Goal: Complete application form: Complete application form

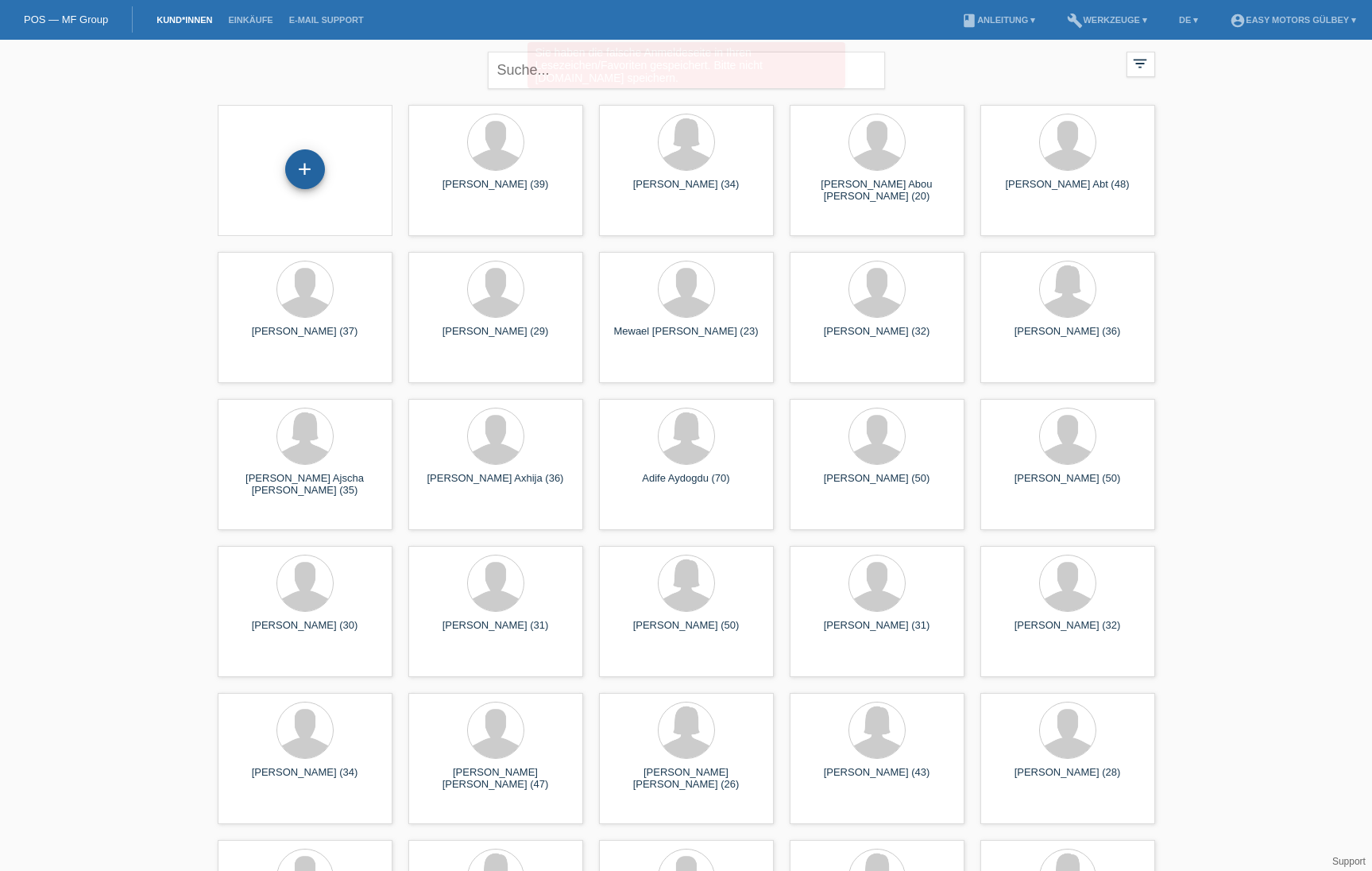
click at [304, 181] on div "+" at bounding box center [305, 169] width 38 height 27
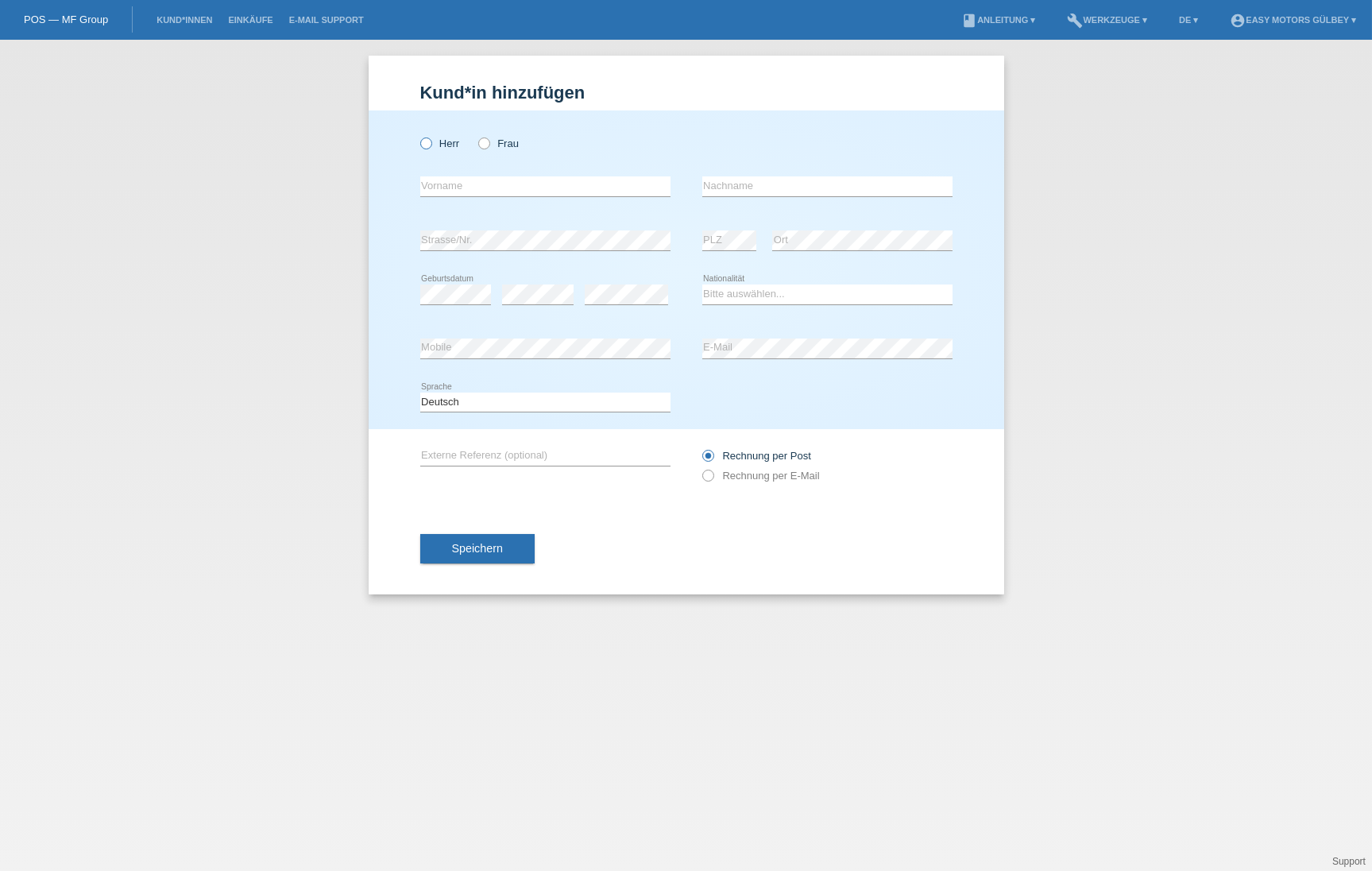
click at [417, 135] on icon at bounding box center [417, 135] width 0 height 0
click at [428, 144] on input "Herr" at bounding box center [425, 142] width 10 height 10
radio input "true"
type input "Hasan"
type input "Latif"
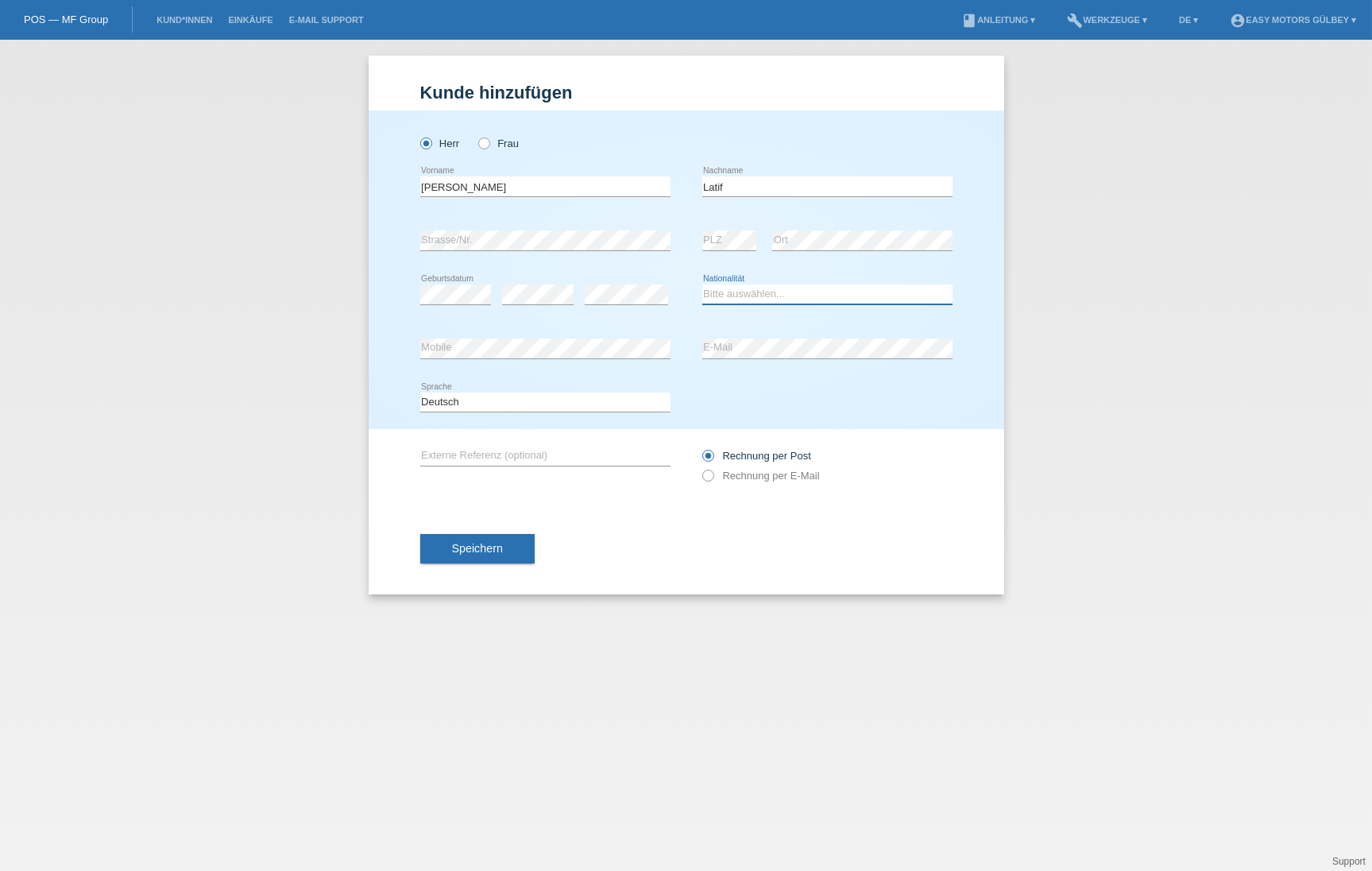
select select "IQ"
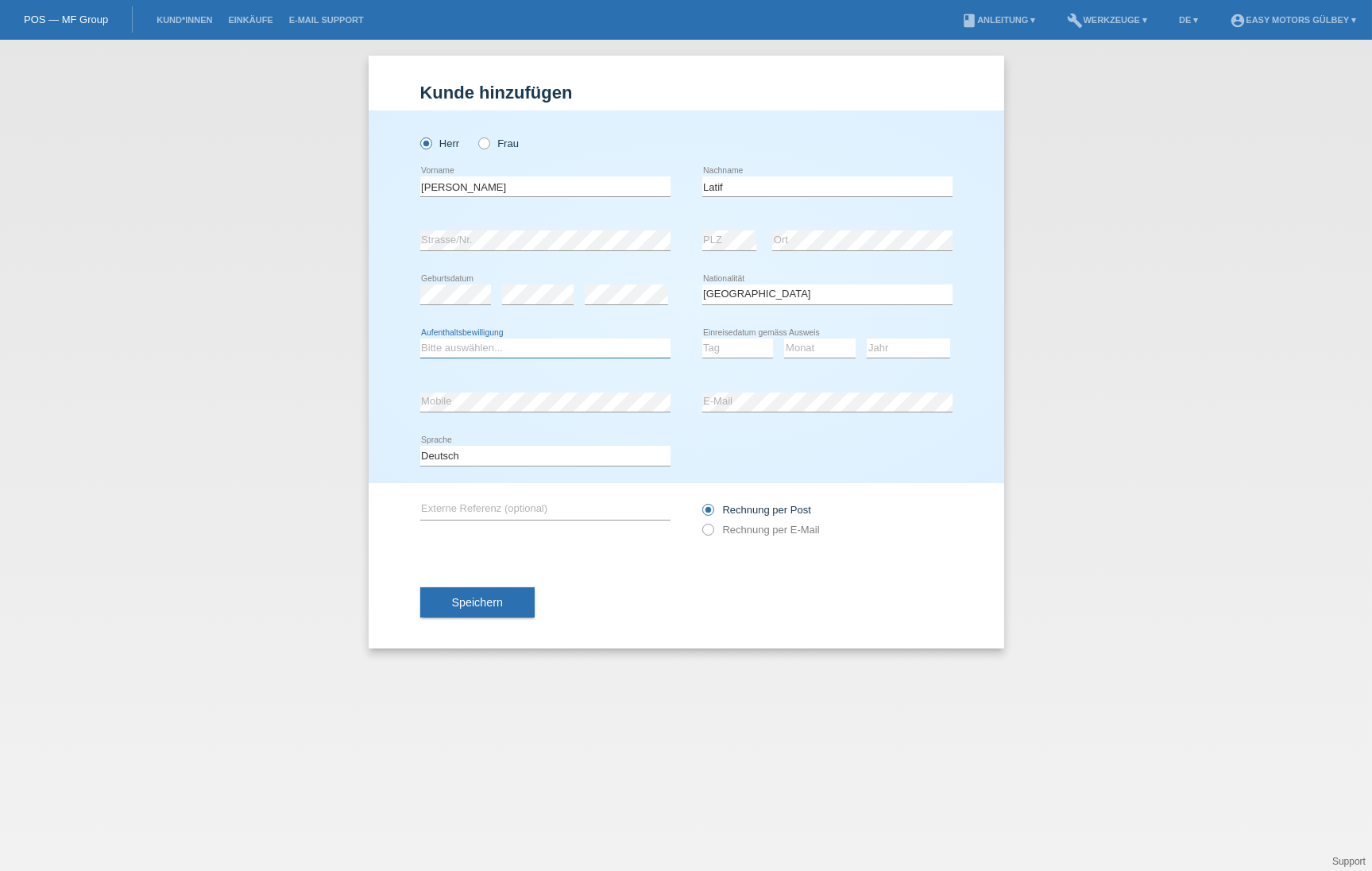
select select "B"
select select "16"
select select "02"
select select "2016"
click at [509, 596] on button "Speichern" at bounding box center [477, 602] width 115 height 30
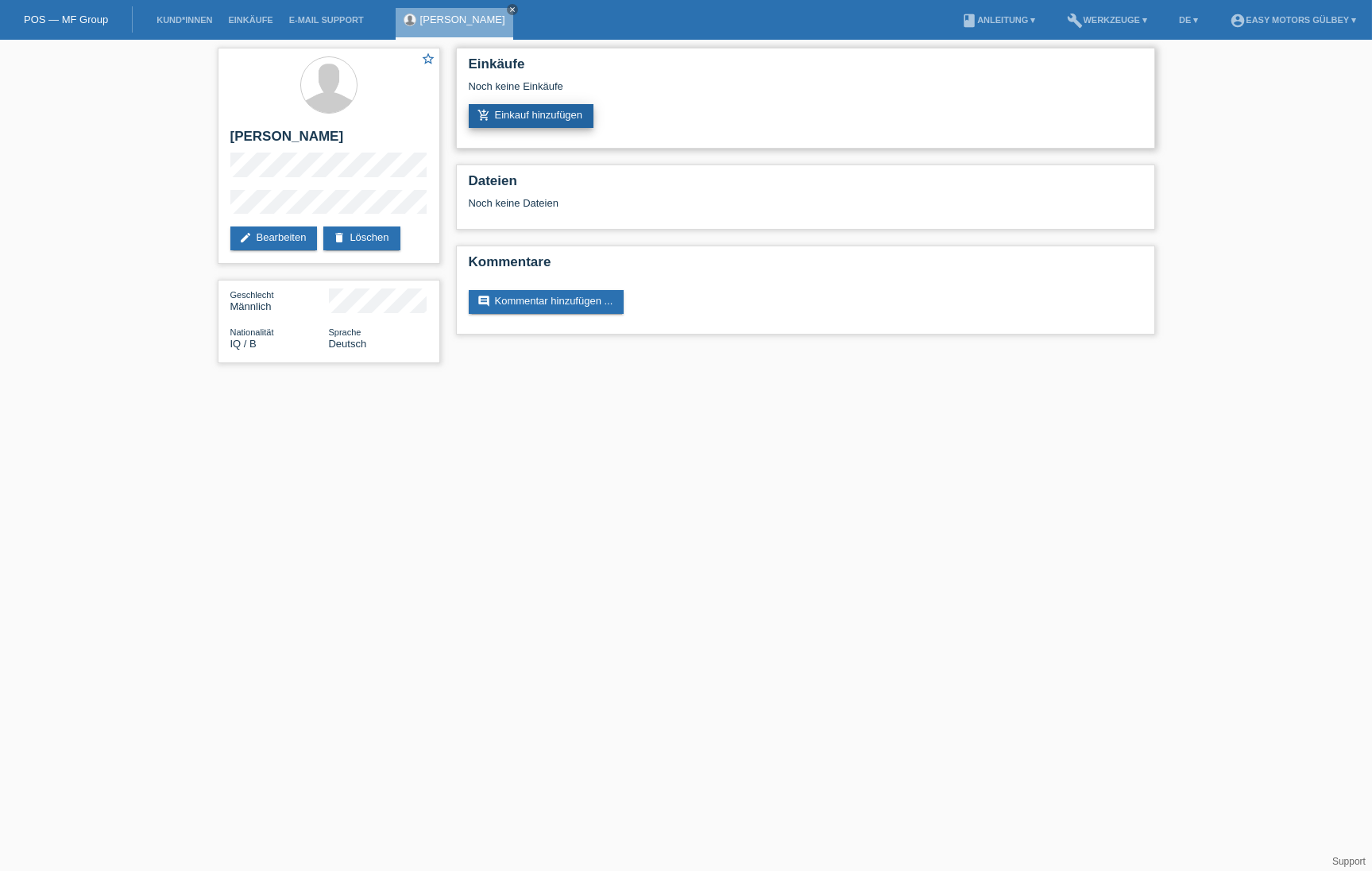
click at [546, 118] on link "add_shopping_cart Einkauf hinzufügen" at bounding box center [531, 116] width 126 height 24
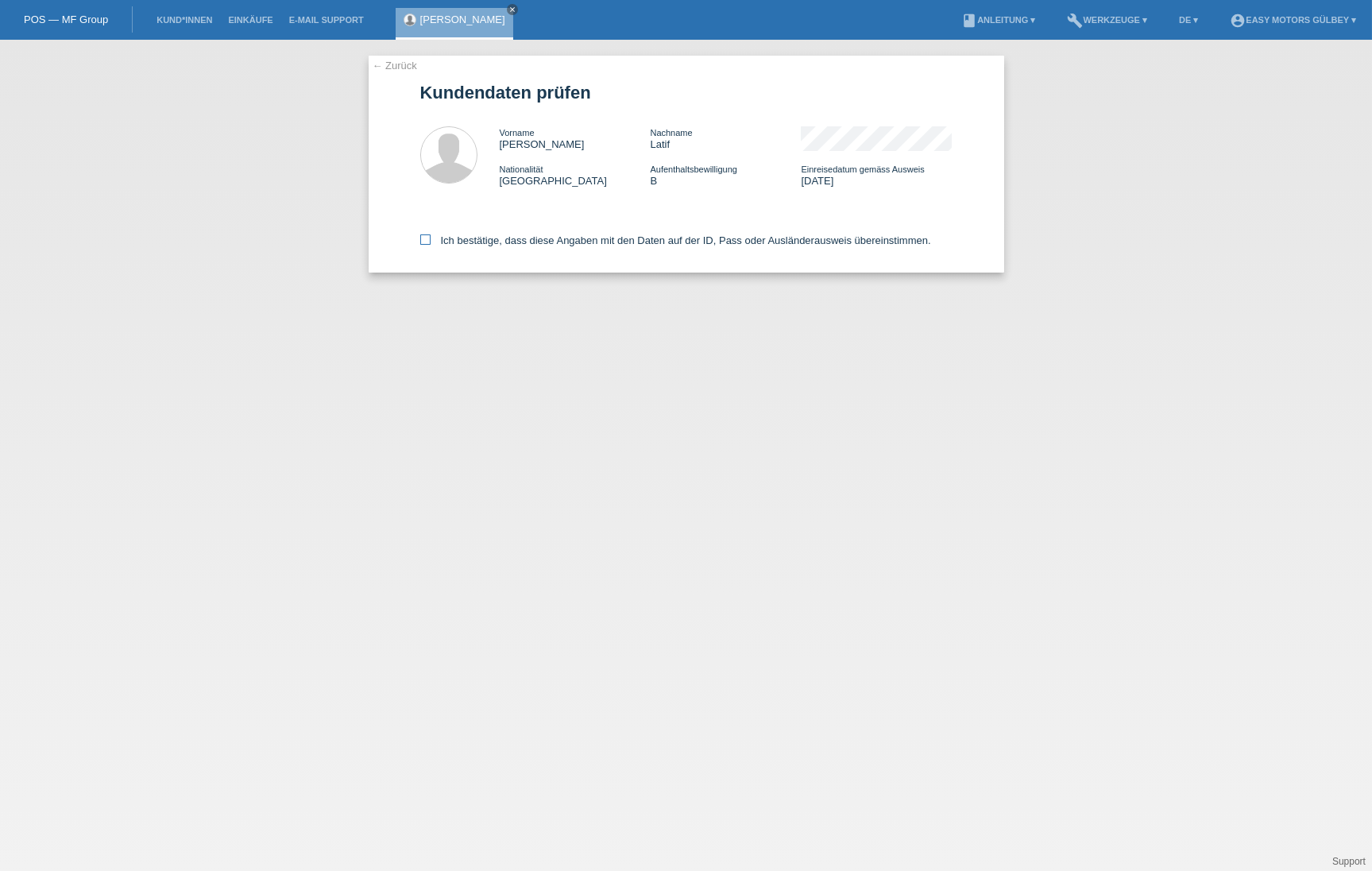
click at [425, 239] on icon at bounding box center [425, 239] width 10 height 10
click at [425, 239] on input "Ich bestätige, dass diese Angaben mit den Daten auf der ID, Pass oder Ausländer…" at bounding box center [425, 239] width 10 height 10
checkbox input "true"
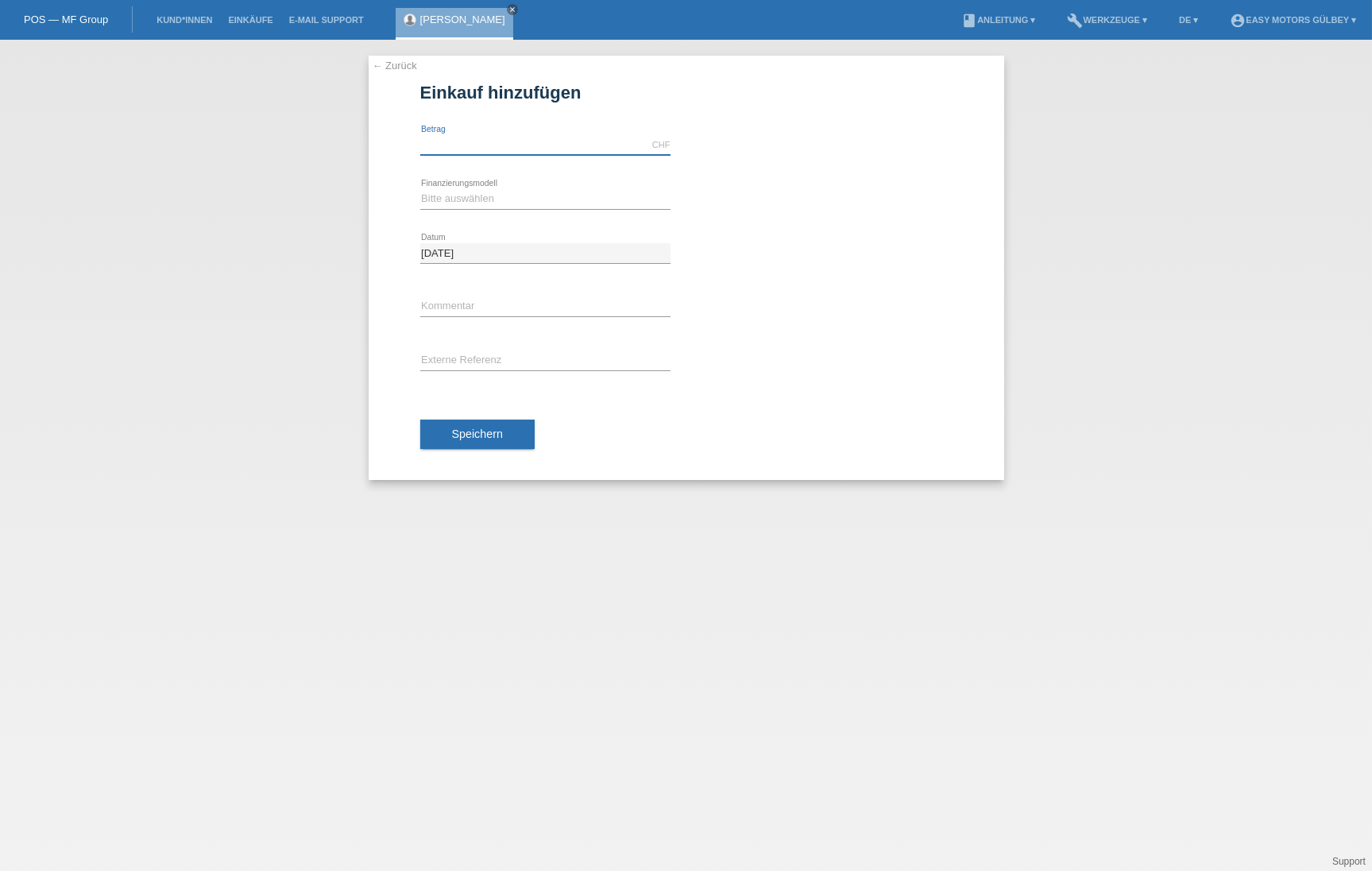
click at [511, 145] on input "text" at bounding box center [545, 145] width 251 height 20
type input "3000.00"
select select "10"
click at [461, 432] on span "Speichern" at bounding box center [477, 434] width 51 height 13
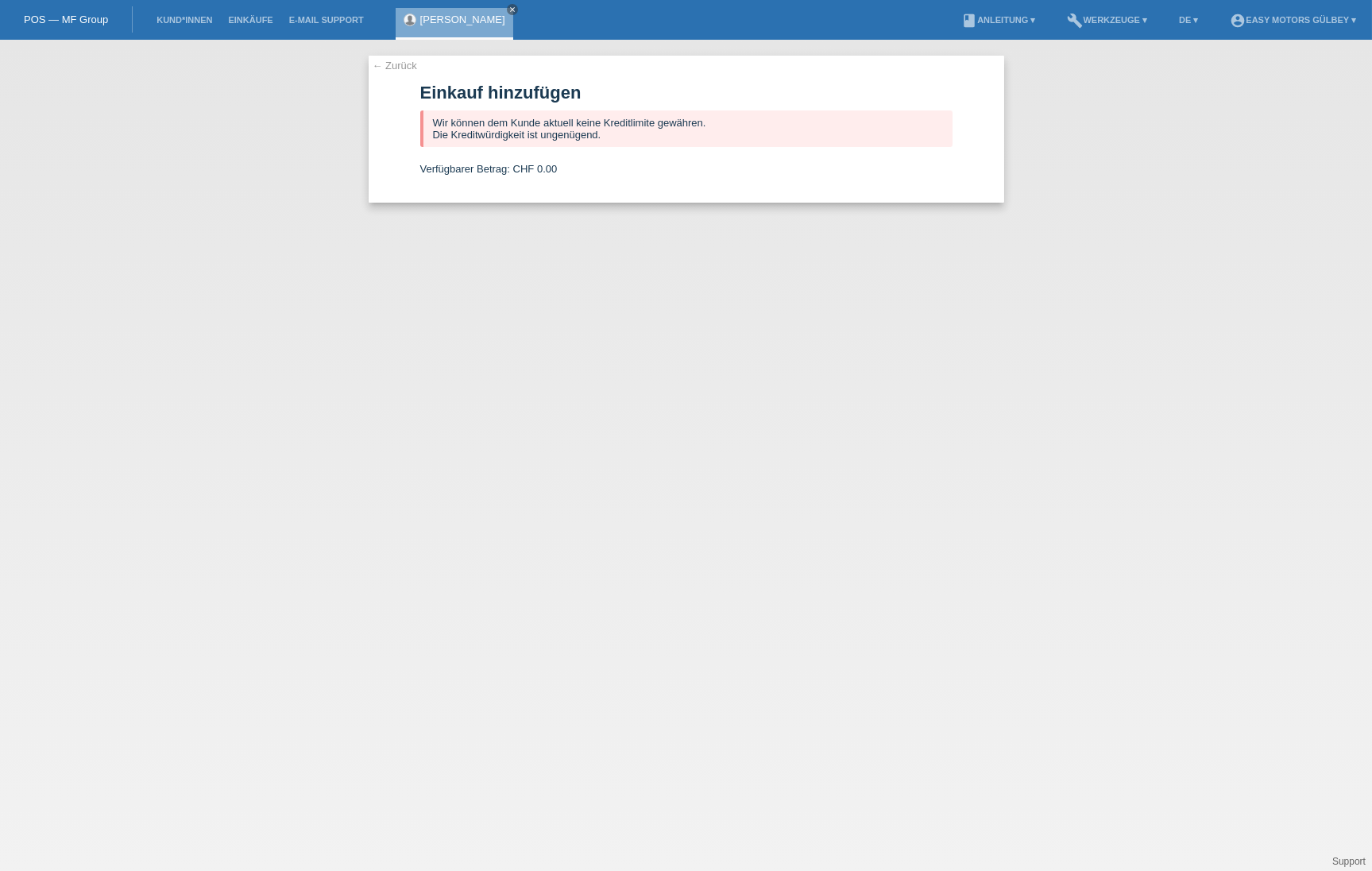
click at [380, 66] on link "← Zurück" at bounding box center [394, 65] width 45 height 12
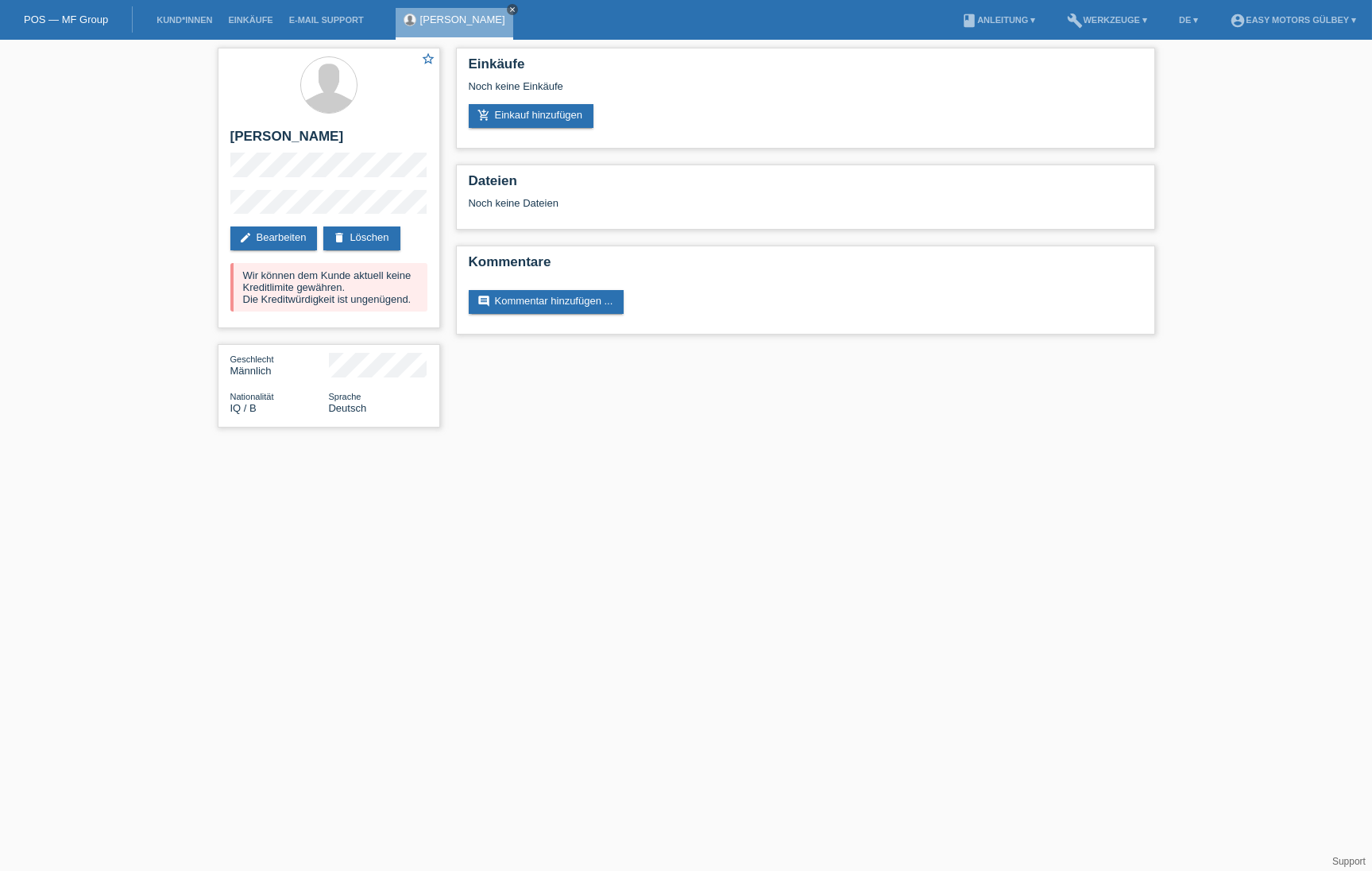
click at [508, 10] on icon "close" at bounding box center [512, 10] width 8 height 8
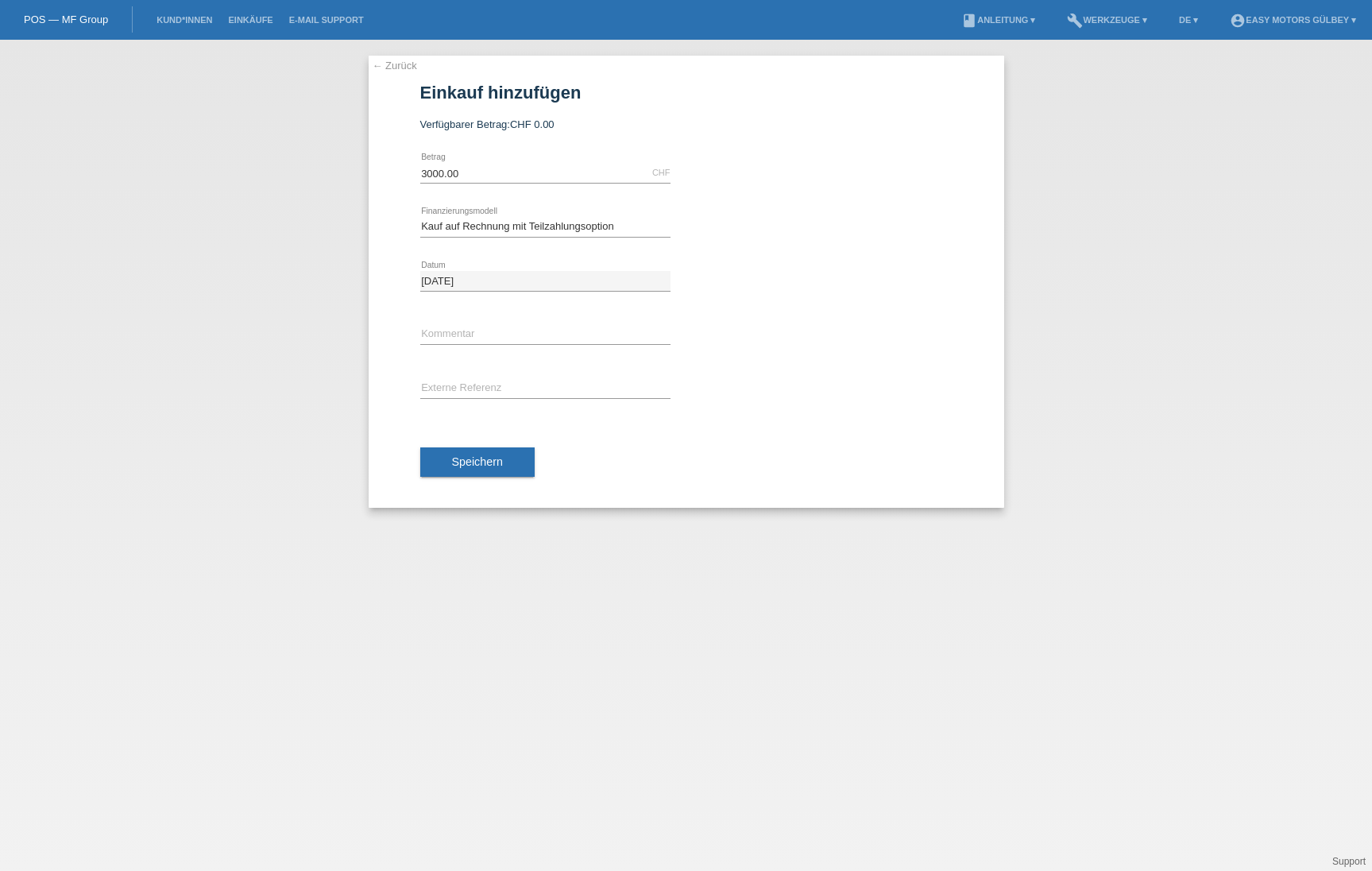
select select "10"
